Goal: Information Seeking & Learning: Learn about a topic

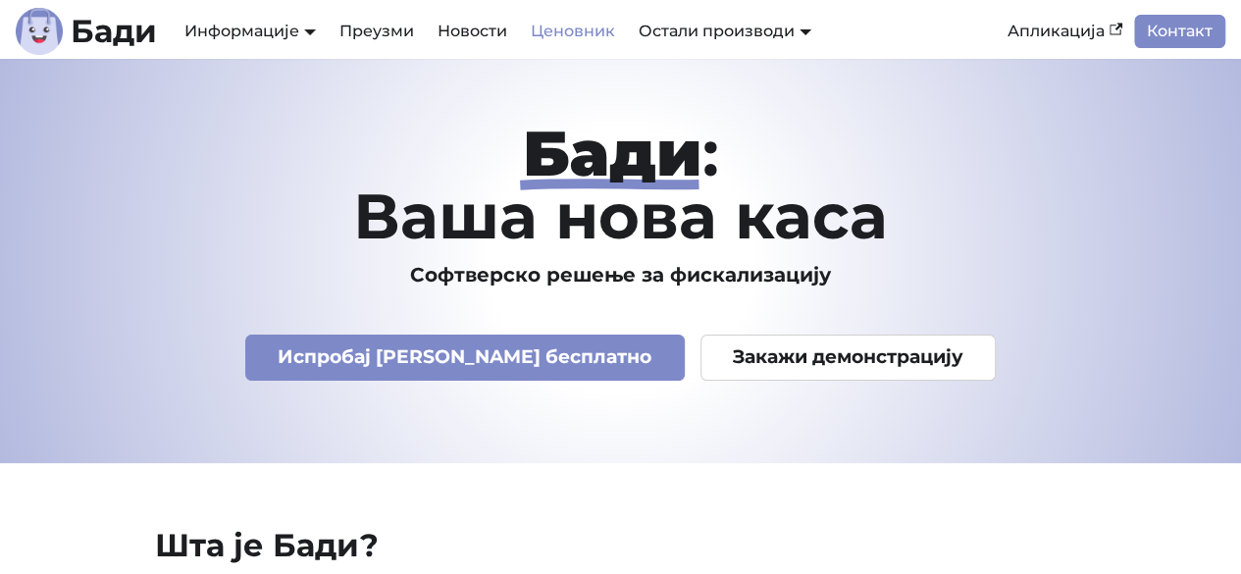
click at [586, 34] on link "Ценовник" at bounding box center [573, 31] width 108 height 33
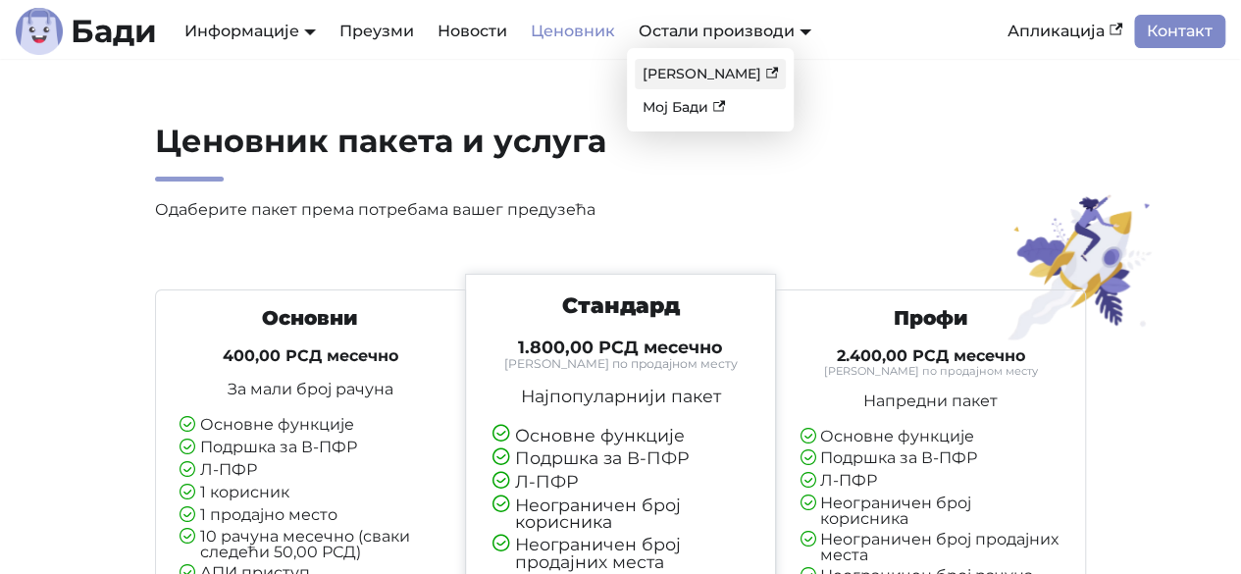
click at [692, 76] on link "[PERSON_NAME]" at bounding box center [710, 74] width 151 height 30
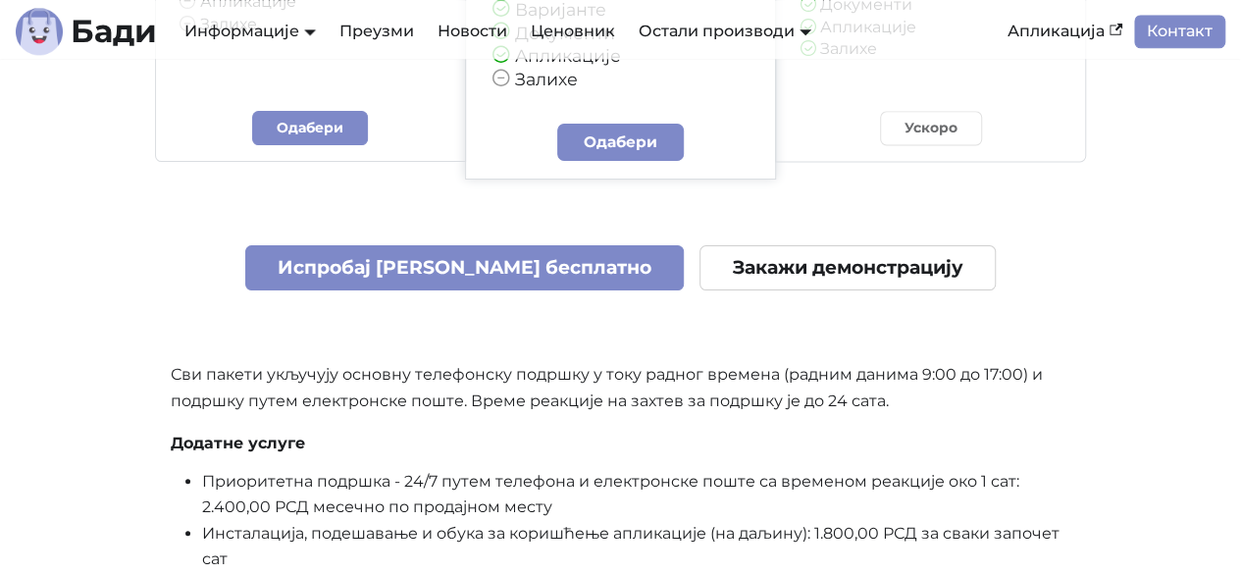
scroll to position [5032, 0]
